Goal: Task Accomplishment & Management: Complete application form

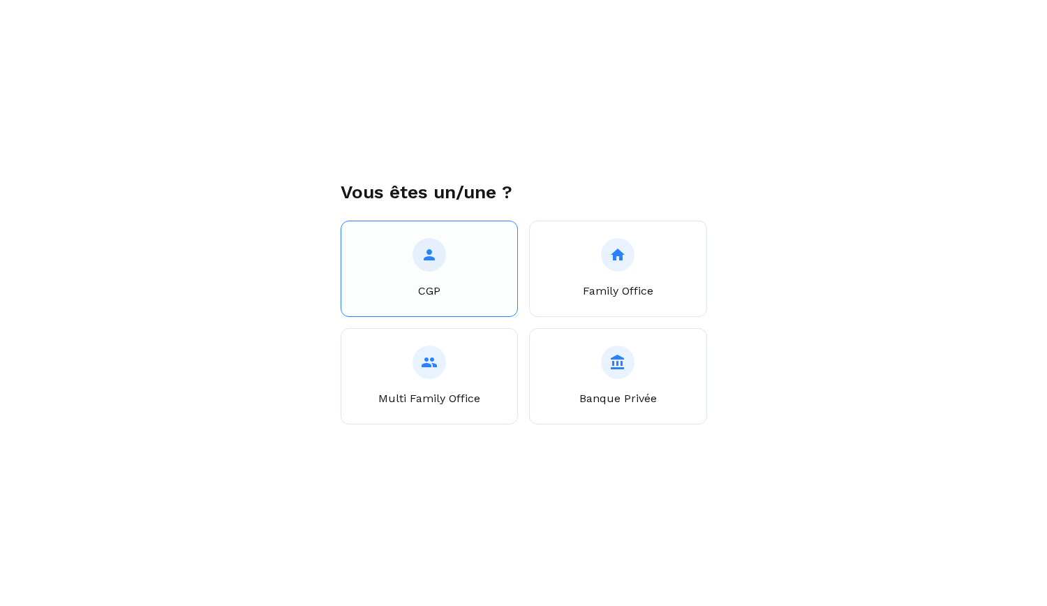
click at [472, 273] on button "CGP" at bounding box center [430, 269] width 178 height 96
